Goal: Transaction & Acquisition: Purchase product/service

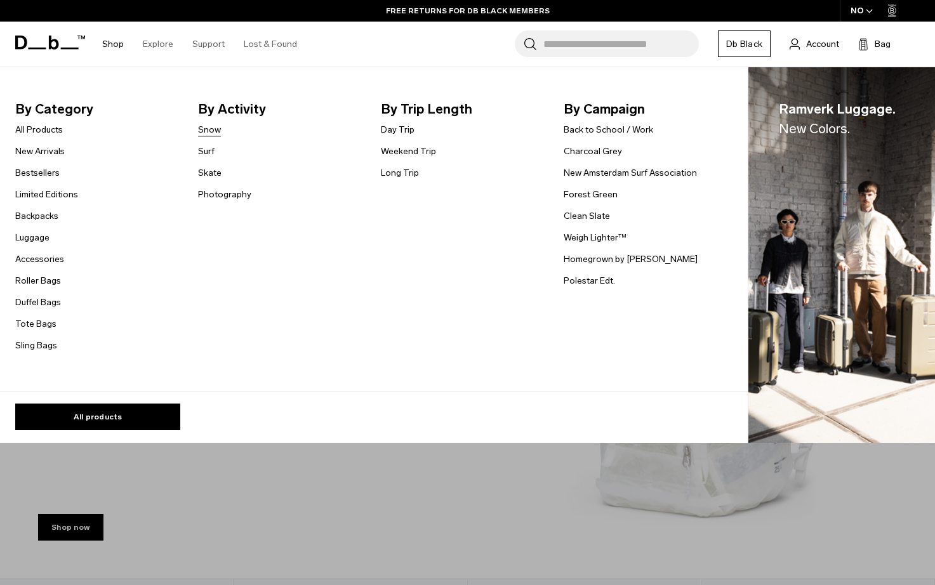
click at [211, 130] on link "Snow" at bounding box center [209, 129] width 23 height 13
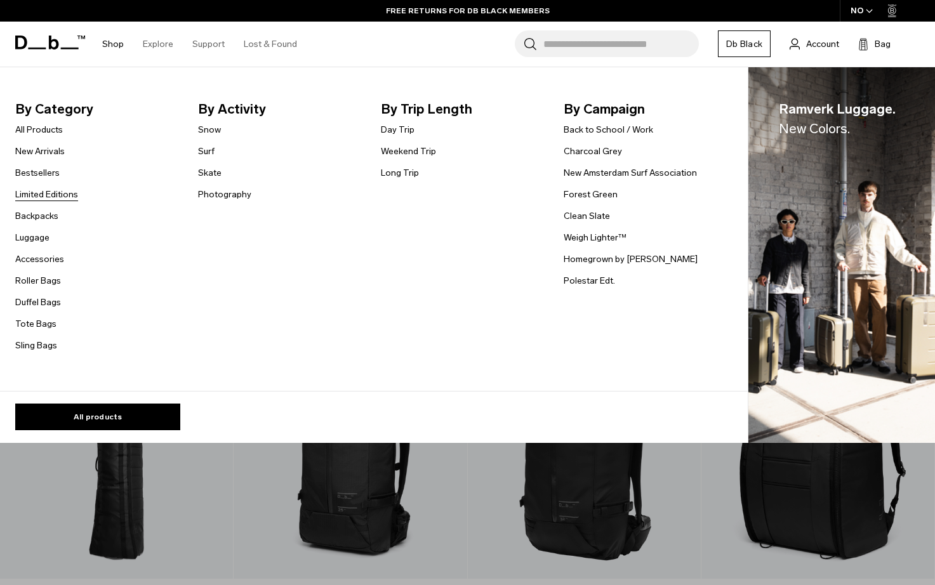
click at [54, 199] on link "Limited Editions" at bounding box center [46, 194] width 63 height 13
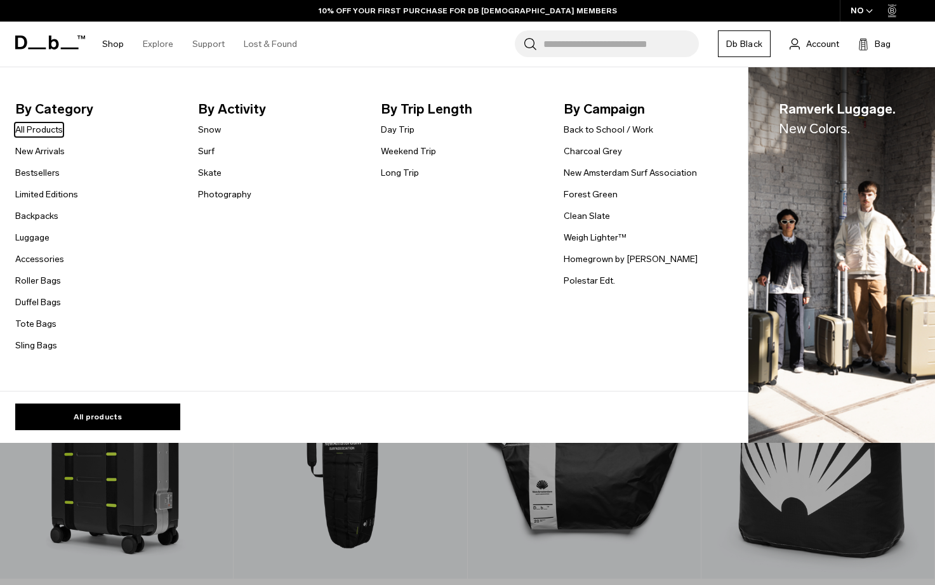
click at [116, 41] on link "Shop" at bounding box center [113, 44] width 22 height 45
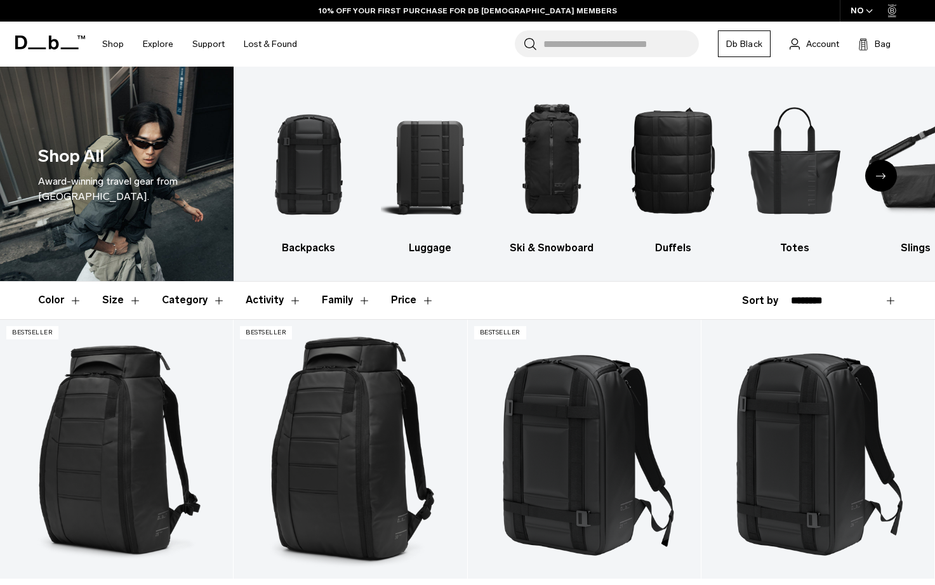
click at [875, 178] on div "Next slide" at bounding box center [881, 176] width 32 height 32
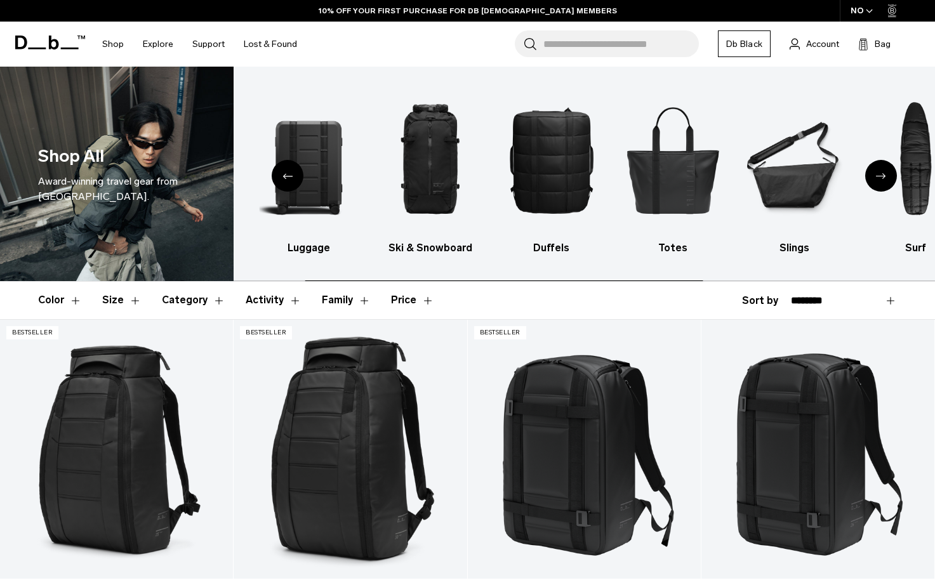
click at [875, 178] on div "Next slide" at bounding box center [881, 176] width 32 height 32
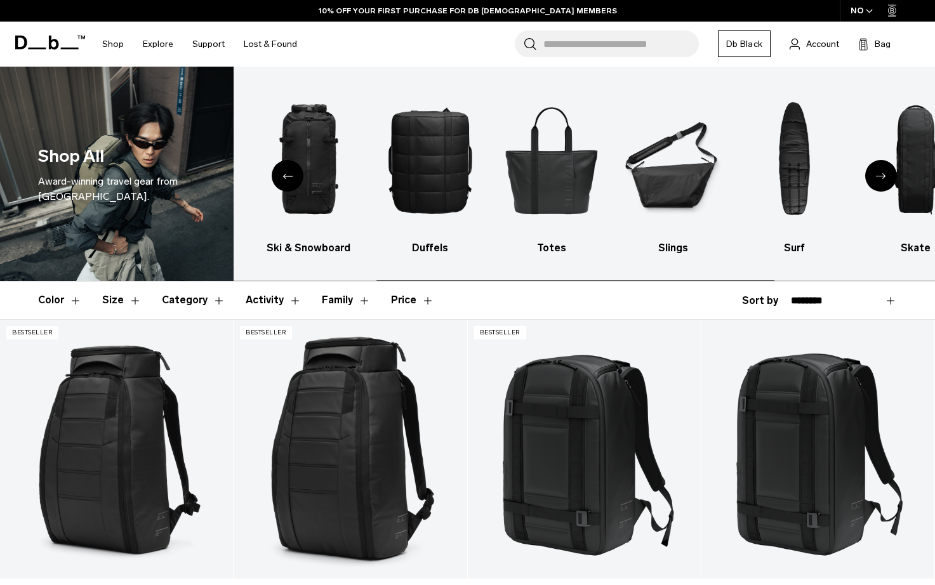
click at [875, 178] on div "Next slide" at bounding box center [881, 176] width 32 height 32
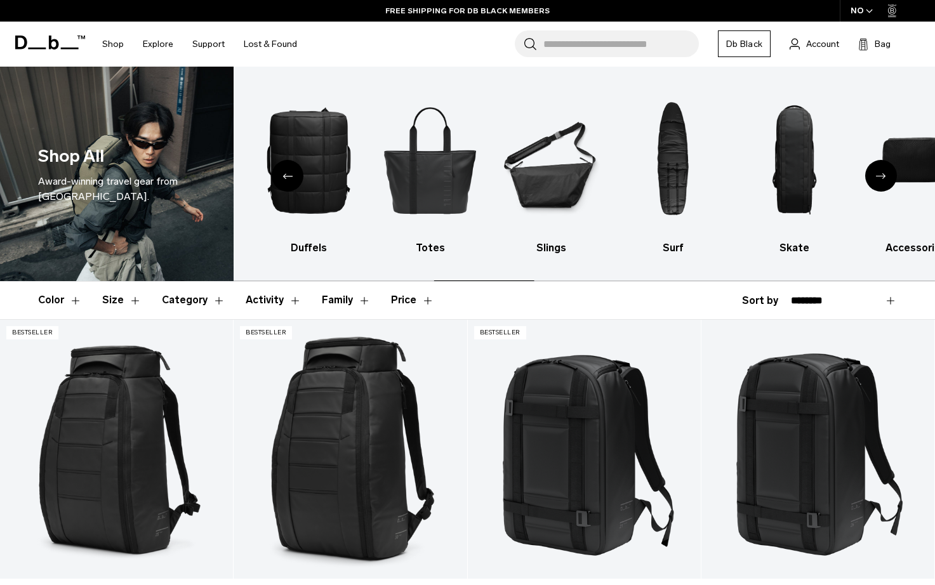
click at [875, 178] on div "Next slide" at bounding box center [881, 176] width 32 height 32
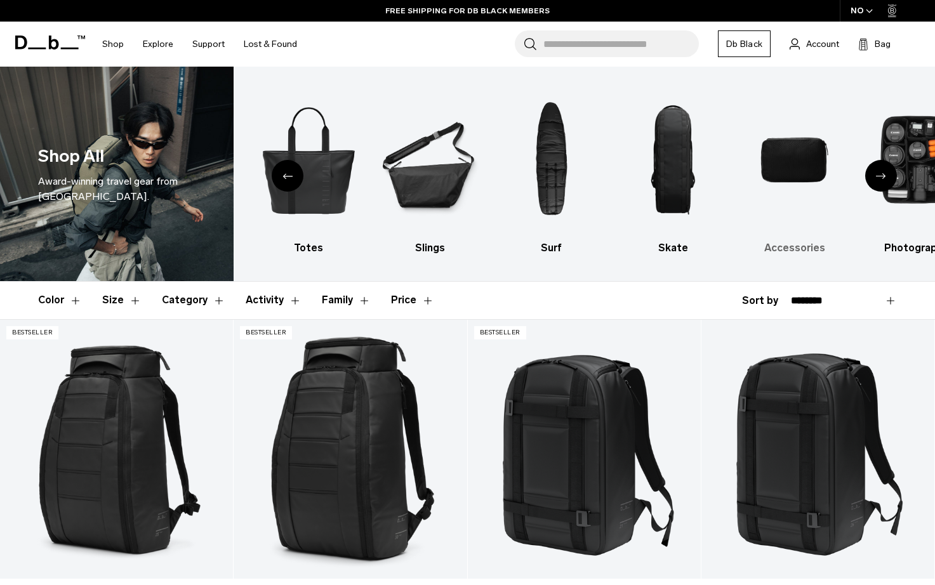
click at [797, 132] on img "9 / 10" at bounding box center [793, 160] width 99 height 149
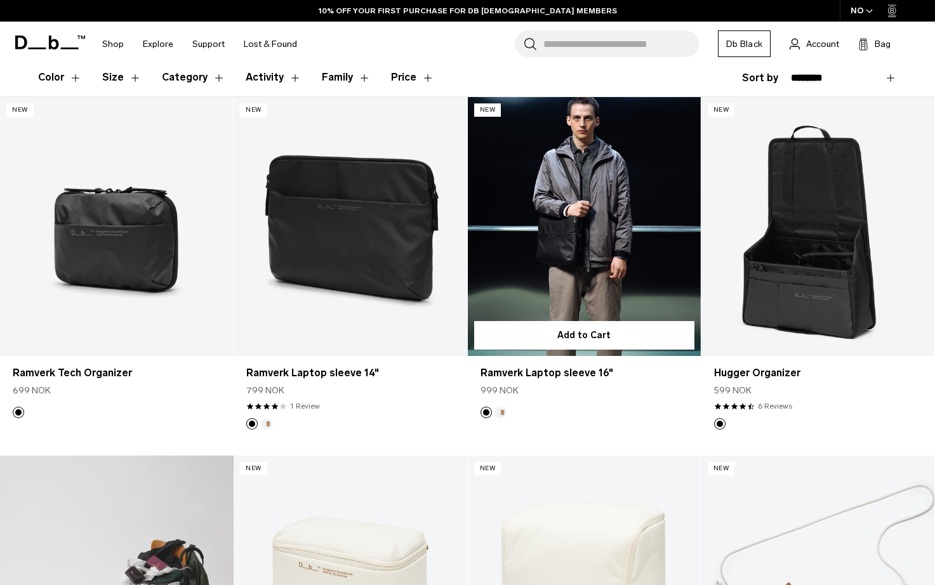
click at [616, 199] on link "Ramverk Laptop sleeve 16" at bounding box center [584, 226] width 233 height 259
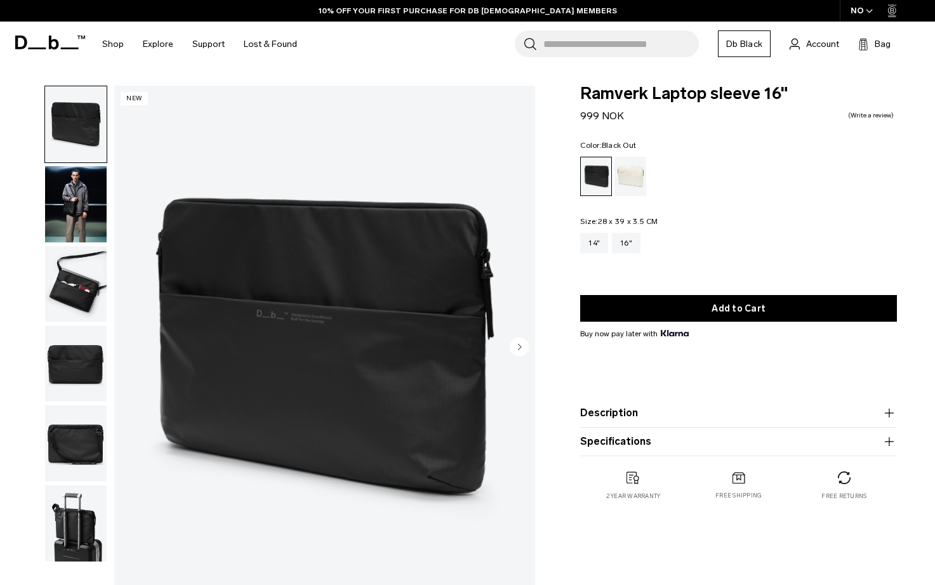
click at [858, 7] on div "NO" at bounding box center [862, 11] width 44 height 22
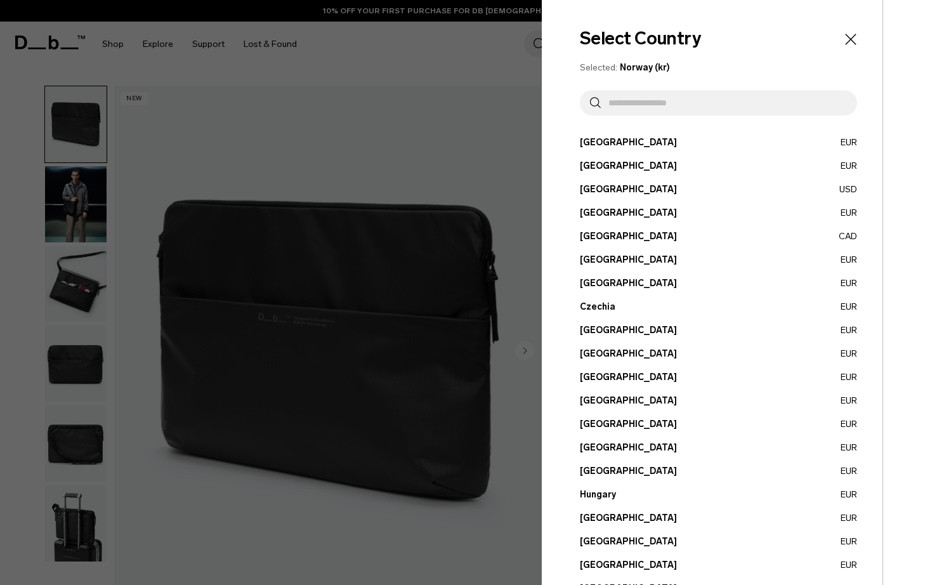
click at [619, 104] on input "text" at bounding box center [724, 102] width 246 height 25
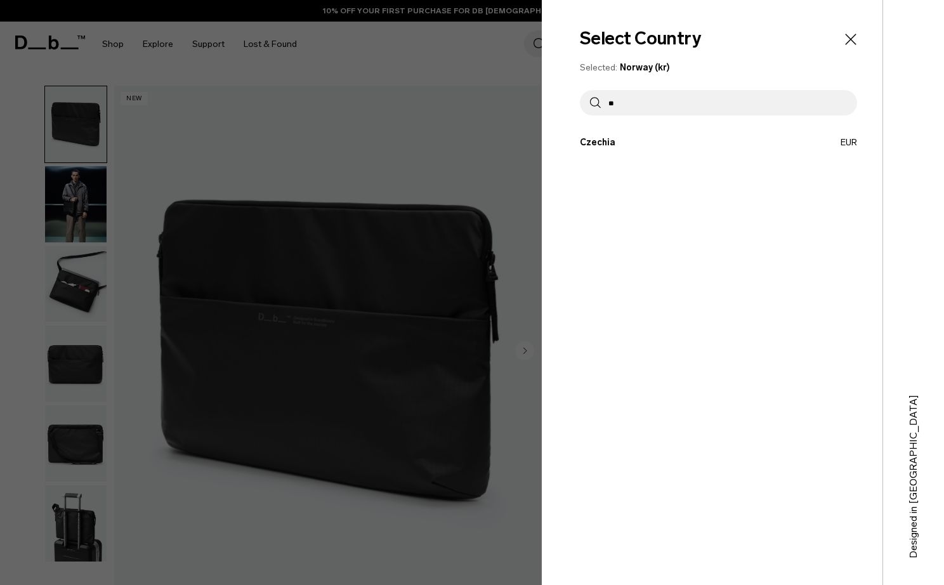
type input "*"
type input "**"
click at [615, 163] on button "Switzerland EUR" at bounding box center [718, 165] width 277 height 13
